Goal: Task Accomplishment & Management: Manage account settings

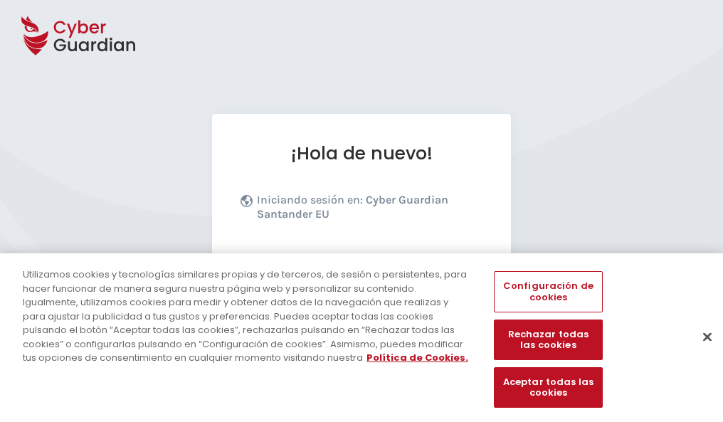
scroll to position [174, 0]
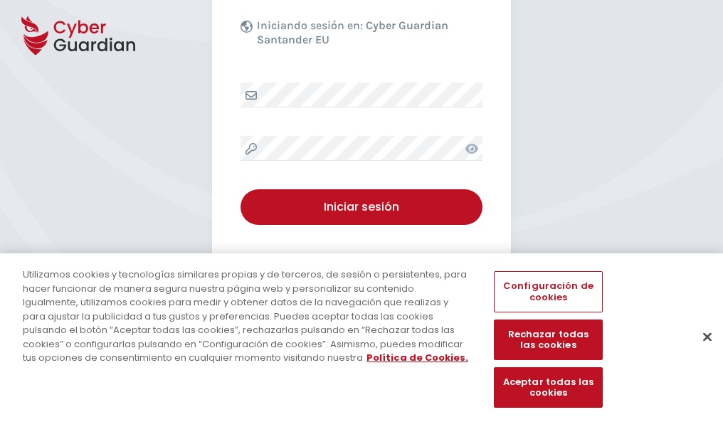
click at [700, 351] on button "Cerrar" at bounding box center [707, 336] width 31 height 31
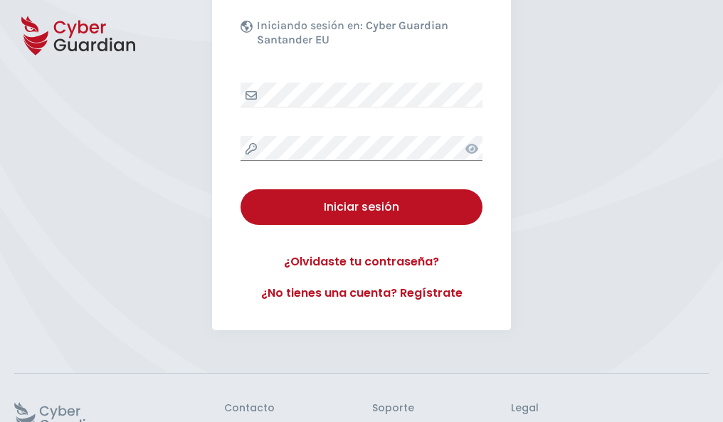
scroll to position [277, 0]
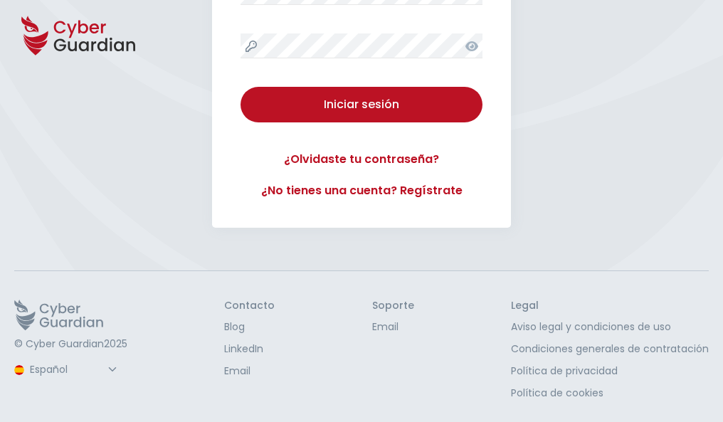
click at [240, 87] on button "Iniciar sesión" at bounding box center [361, 105] width 242 height 36
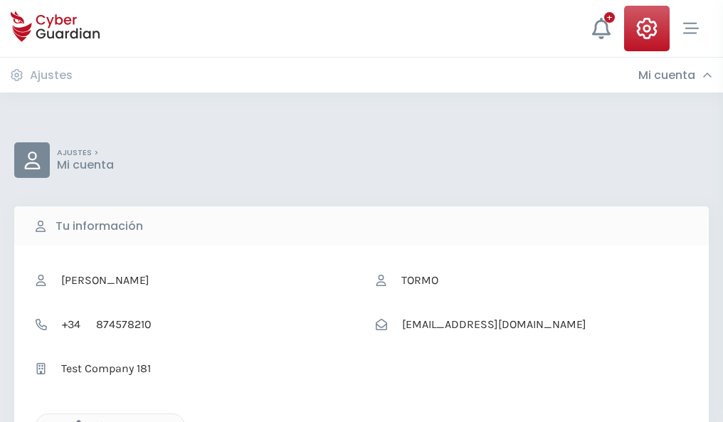
click at [75, 420] on icon "button" at bounding box center [75, 426] width 12 height 12
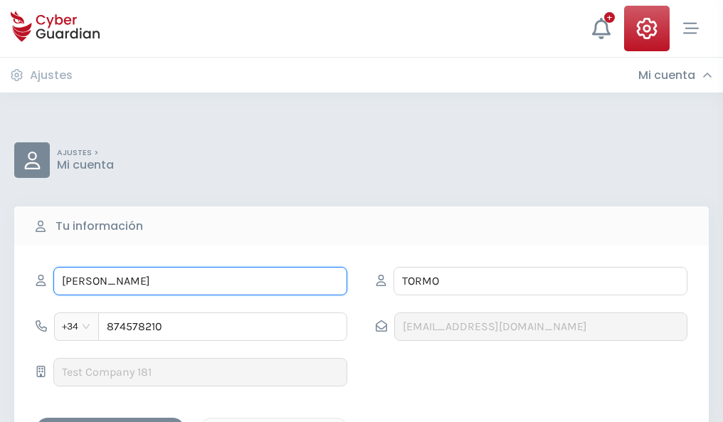
click at [200, 281] on input "REYNALDO" at bounding box center [200, 281] width 294 height 28
type input "R"
type input "Sol"
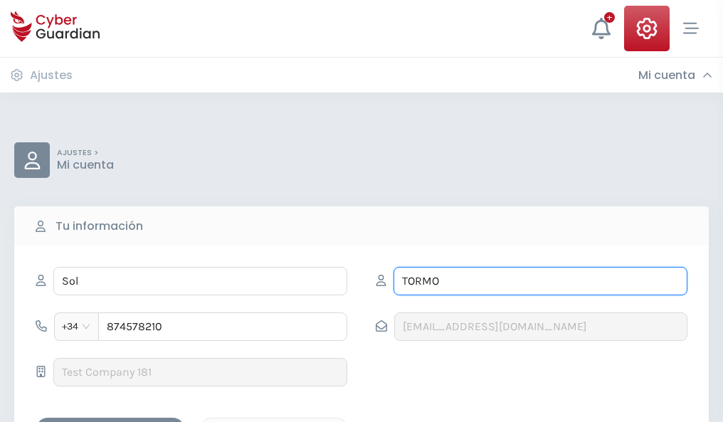
click at [540, 281] on input "TORMO" at bounding box center [540, 281] width 294 height 28
type input "T"
type input "Arjona"
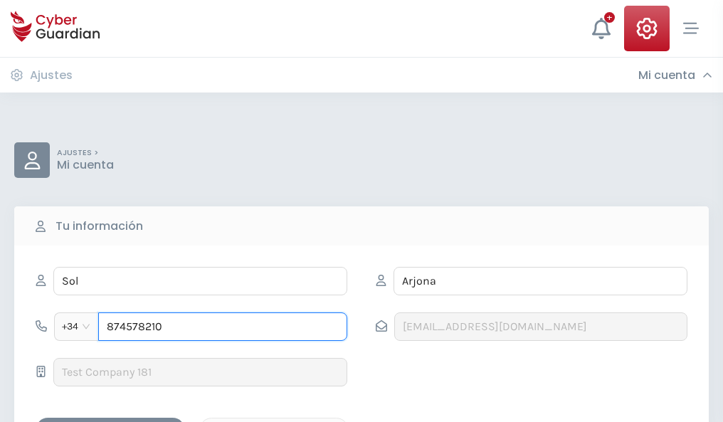
click at [223, 327] on input "874578210" at bounding box center [222, 326] width 249 height 28
type input "8"
type input "944852297"
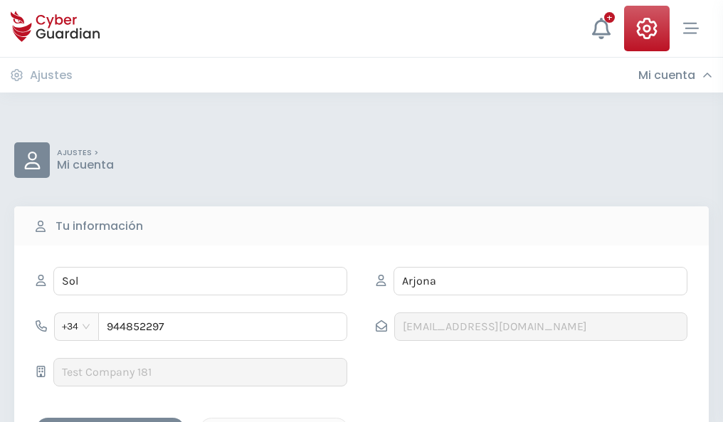
click at [110, 421] on div "Guardar cambios" at bounding box center [110, 430] width 128 height 18
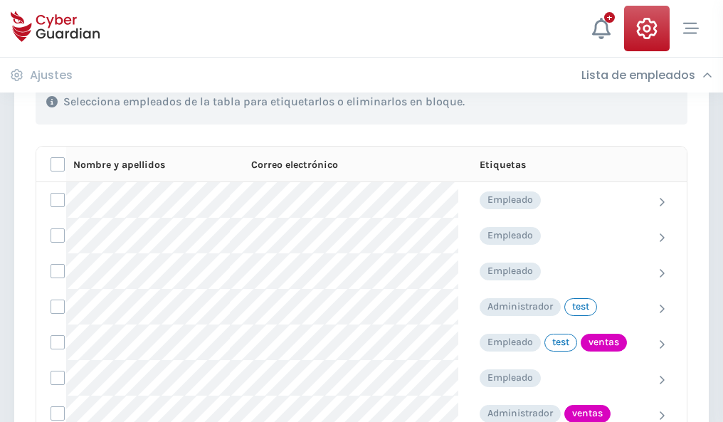
scroll to position [645, 0]
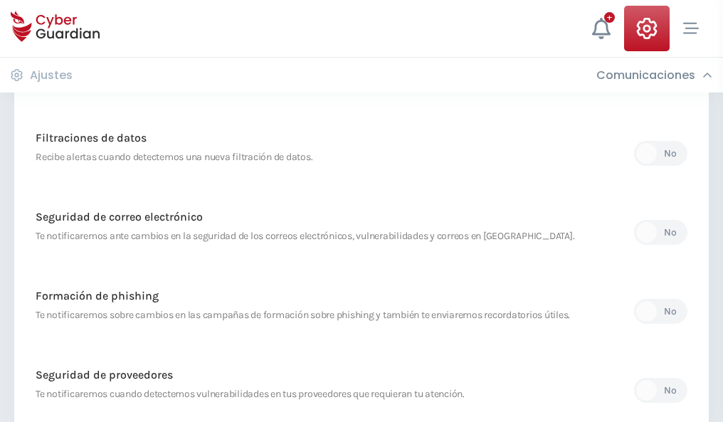
scroll to position [749, 0]
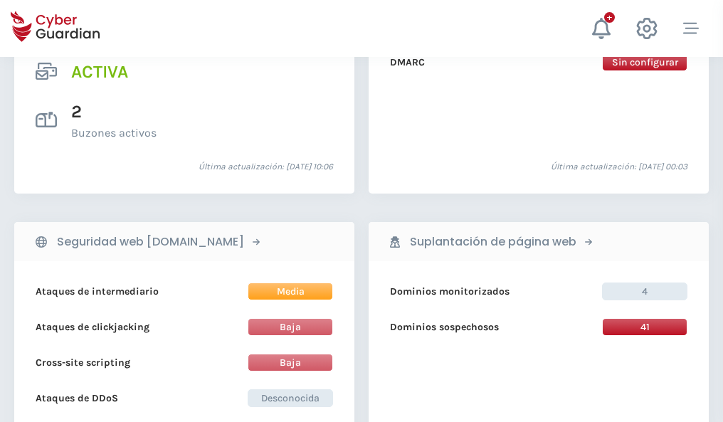
scroll to position [1446, 0]
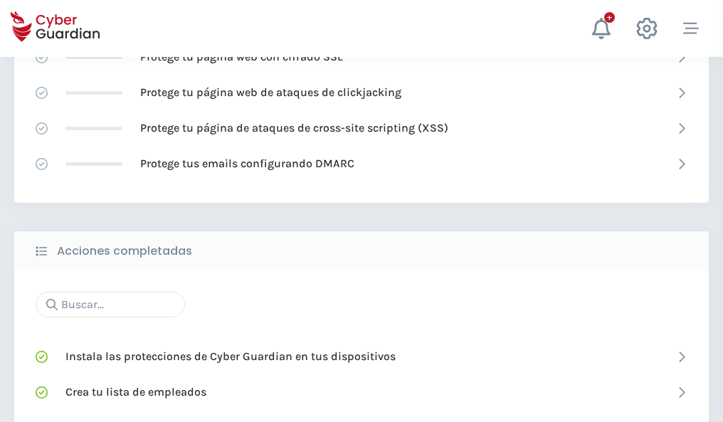
scroll to position [948, 0]
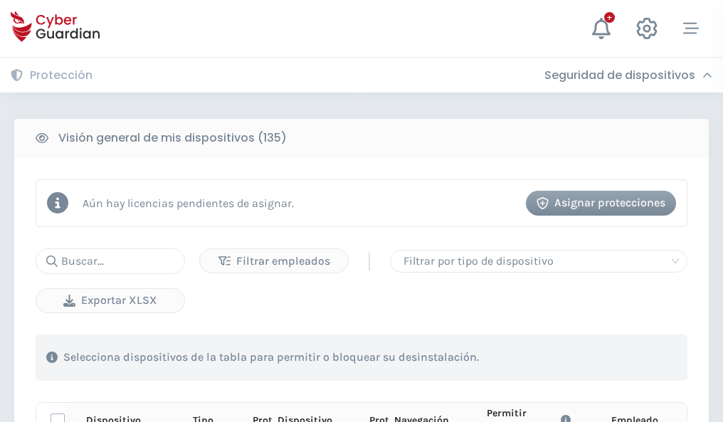
scroll to position [1257, 0]
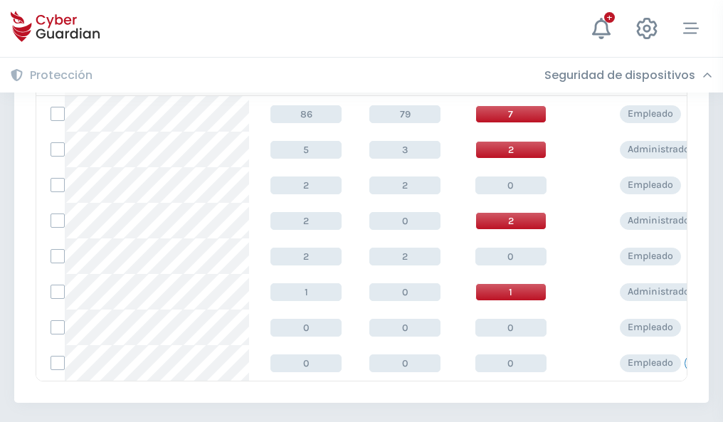
scroll to position [660, 0]
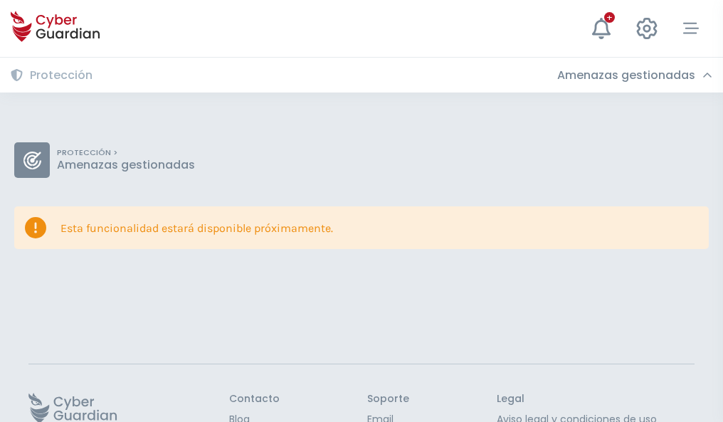
scroll to position [92, 0]
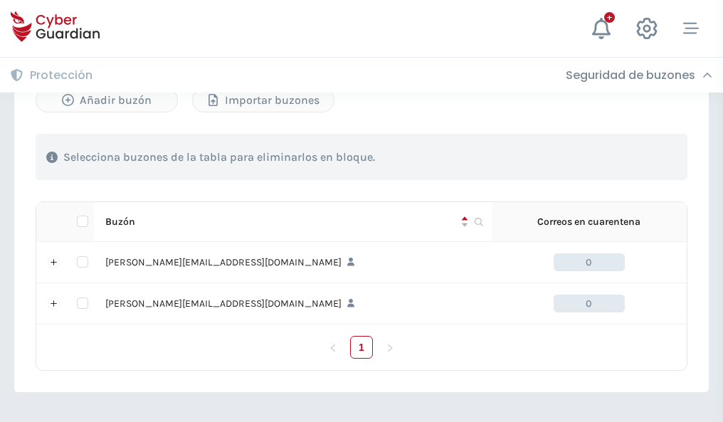
scroll to position [618, 0]
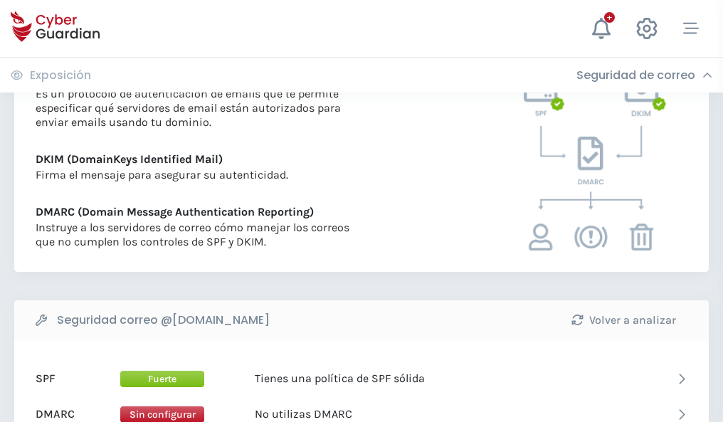
scroll to position [768, 0]
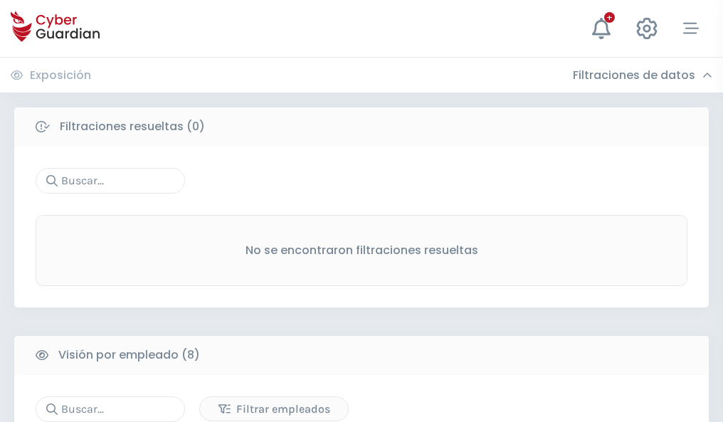
scroll to position [1212, 0]
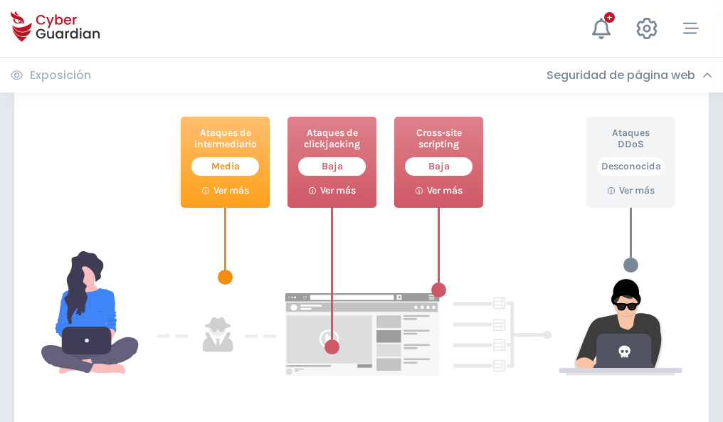
scroll to position [775, 0]
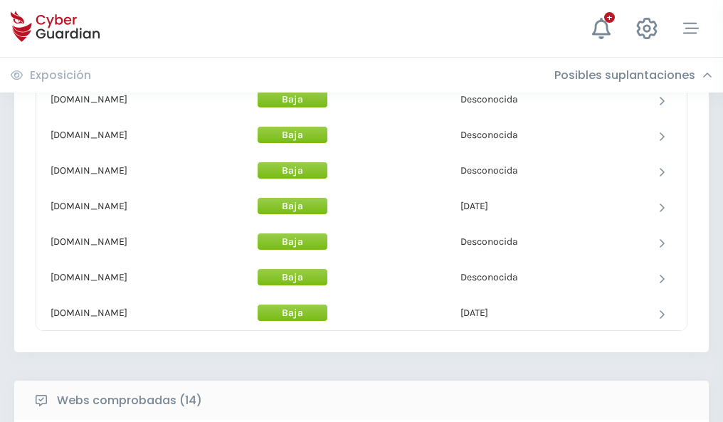
scroll to position [1387, 0]
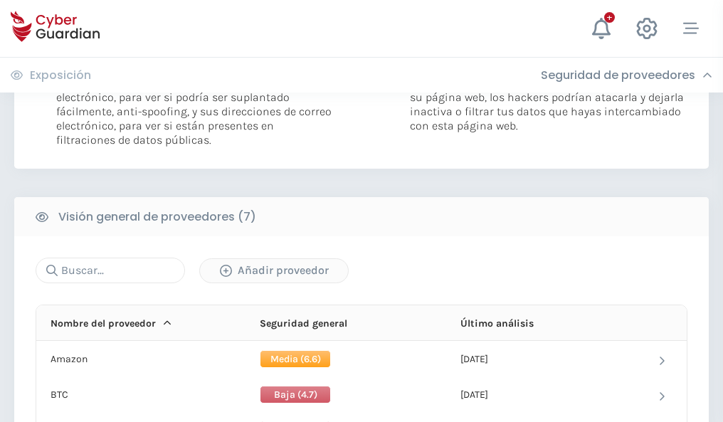
scroll to position [953, 0]
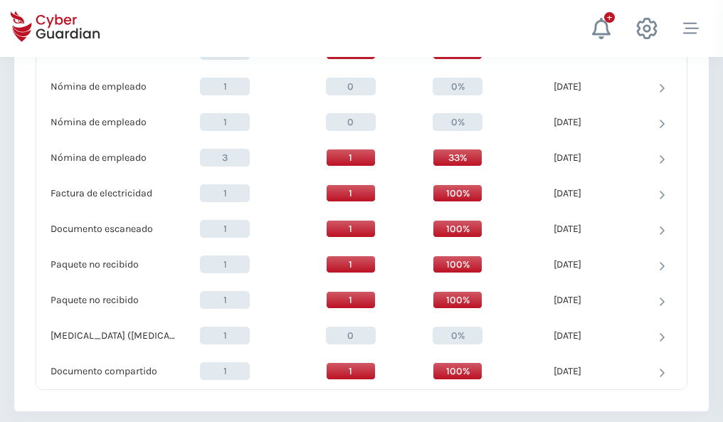
scroll to position [1475, 0]
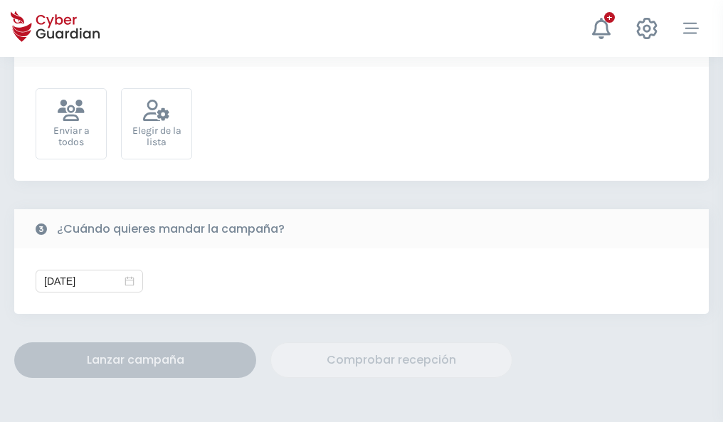
scroll to position [521, 0]
